Goal: Information Seeking & Learning: Check status

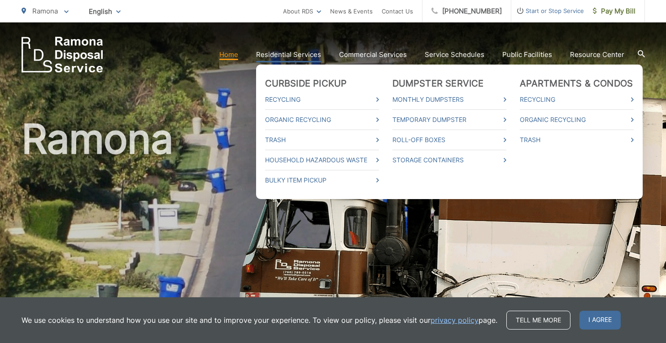
click at [321, 59] on link "Residential Services" at bounding box center [288, 54] width 65 height 11
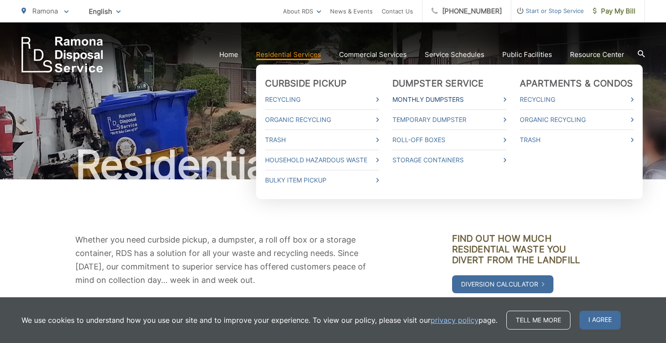
click at [430, 103] on link "Monthly Dumpsters" at bounding box center [450, 99] width 114 height 11
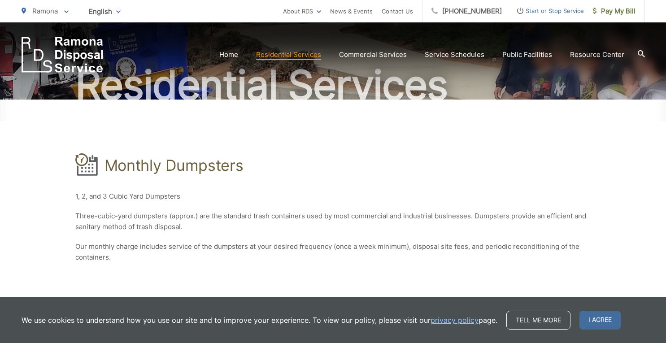
scroll to position [92, 0]
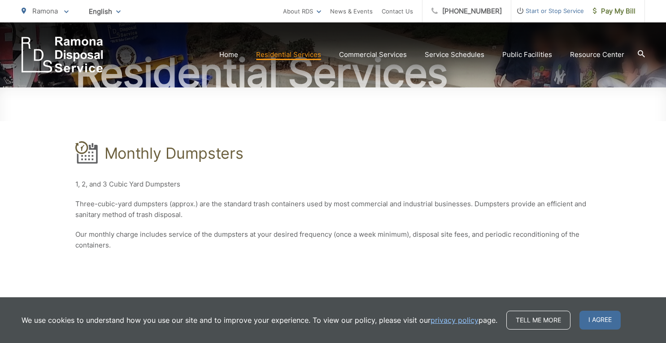
click at [342, 233] on p "Our monthly charge includes service of the dumpsters at your desired frequency …" at bounding box center [333, 240] width 516 height 22
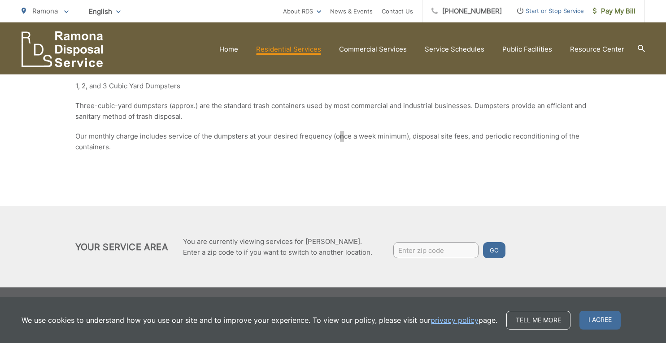
scroll to position [0, 0]
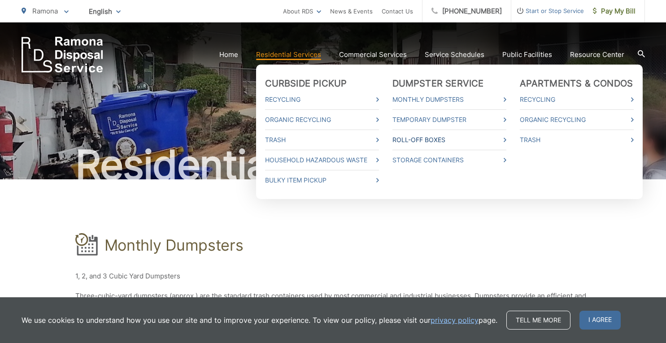
click at [415, 144] on link "Roll-Off Boxes" at bounding box center [450, 140] width 114 height 11
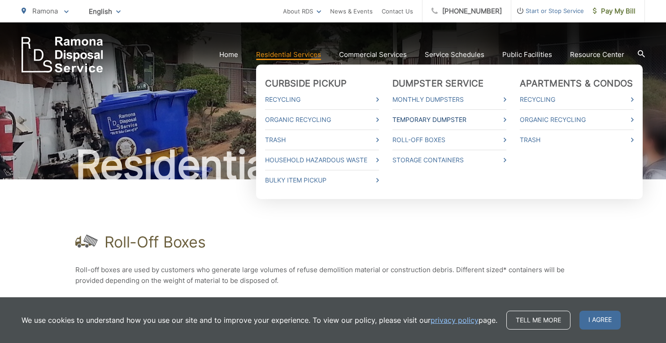
click at [426, 121] on link "Temporary Dumpster" at bounding box center [450, 119] width 114 height 11
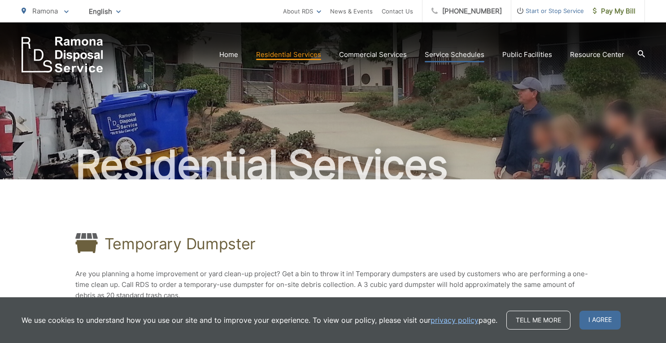
click at [457, 51] on link "Service Schedules" at bounding box center [455, 54] width 60 height 11
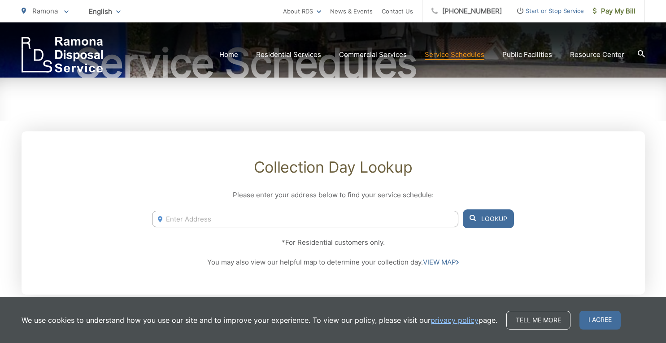
scroll to position [205, 0]
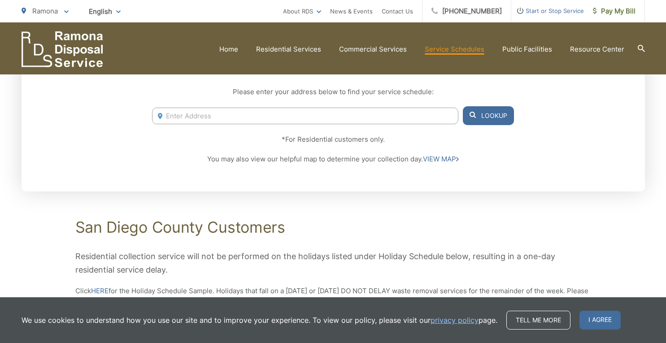
click at [414, 117] on input "Enter Address" at bounding box center [305, 116] width 306 height 17
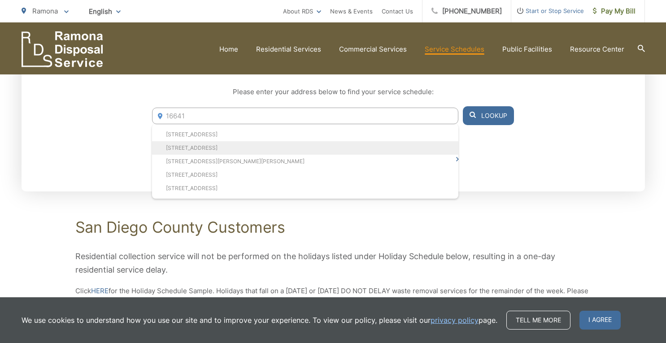
click at [273, 148] on li "[STREET_ADDRESS]" at bounding box center [305, 147] width 306 height 13
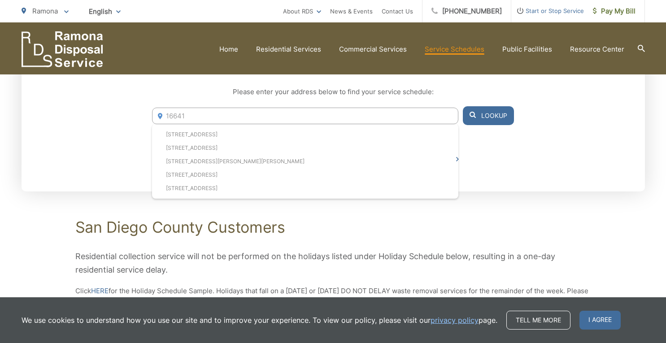
type input "[STREET_ADDRESS]"
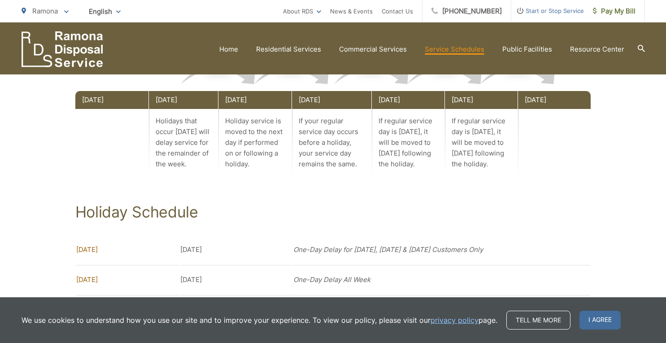
scroll to position [640, 0]
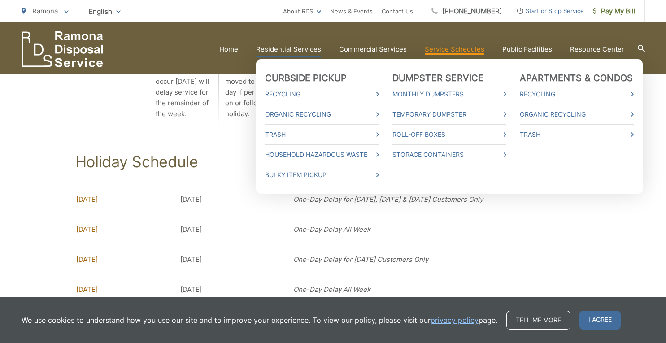
click at [302, 48] on link "Residential Services" at bounding box center [288, 49] width 65 height 11
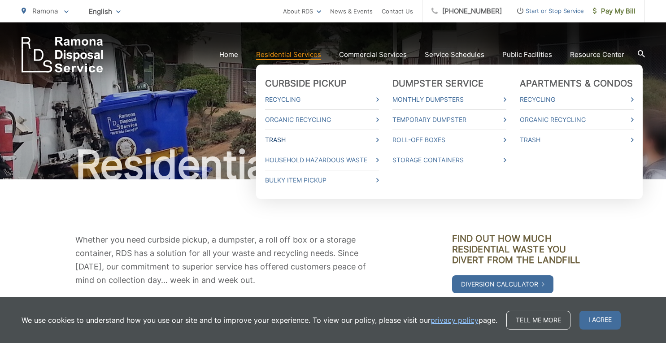
click at [287, 142] on link "Trash" at bounding box center [322, 140] width 114 height 11
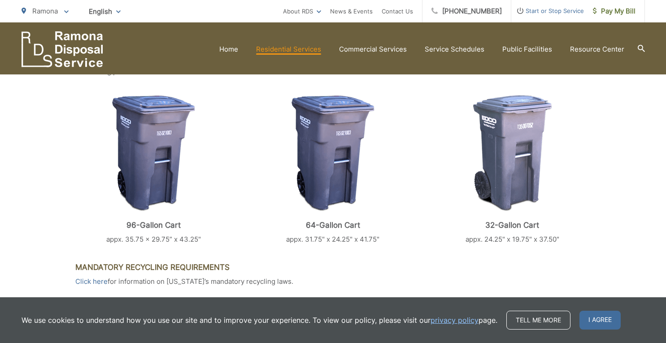
scroll to position [307, 0]
